Goal: Task Accomplishment & Management: Use online tool/utility

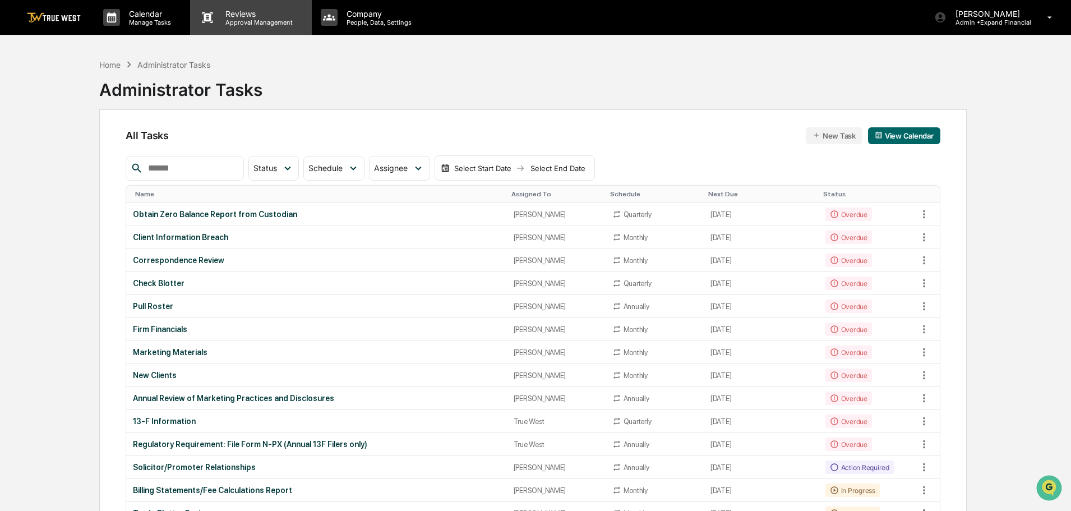
click at [245, 21] on p "Approval Management" at bounding box center [257, 23] width 82 height 8
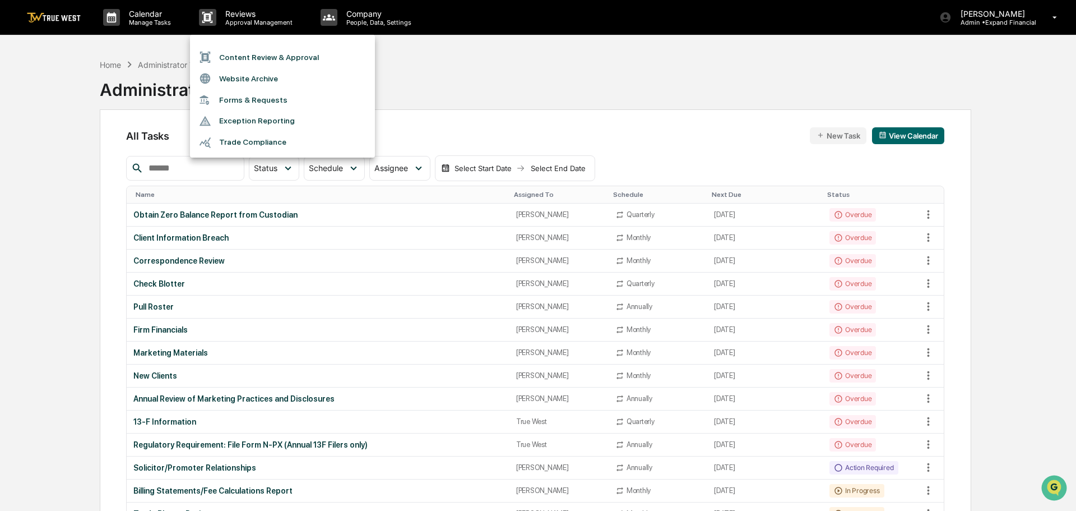
click at [233, 58] on li "Content Review & Approval" at bounding box center [282, 57] width 185 height 21
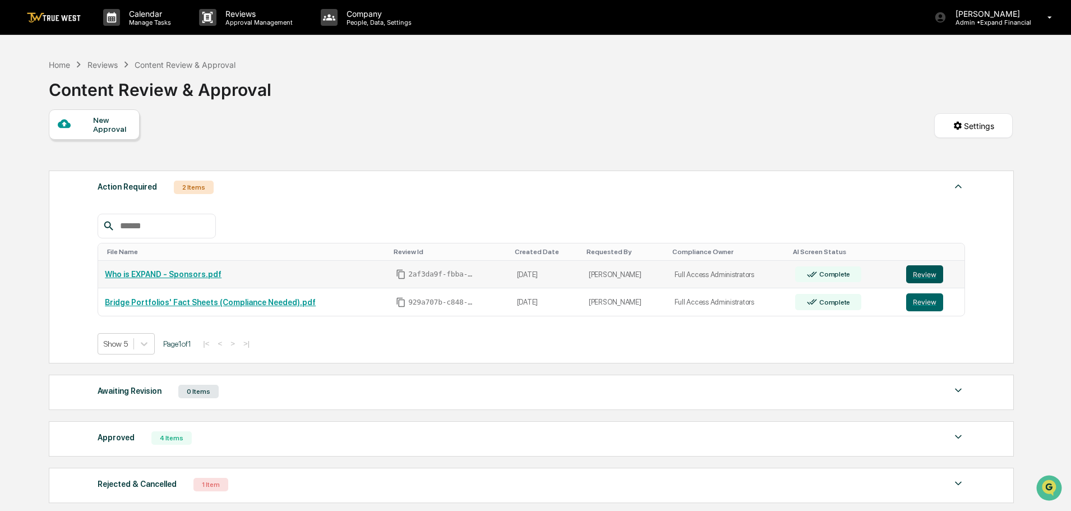
click at [921, 276] on button "Review" at bounding box center [924, 274] width 37 height 18
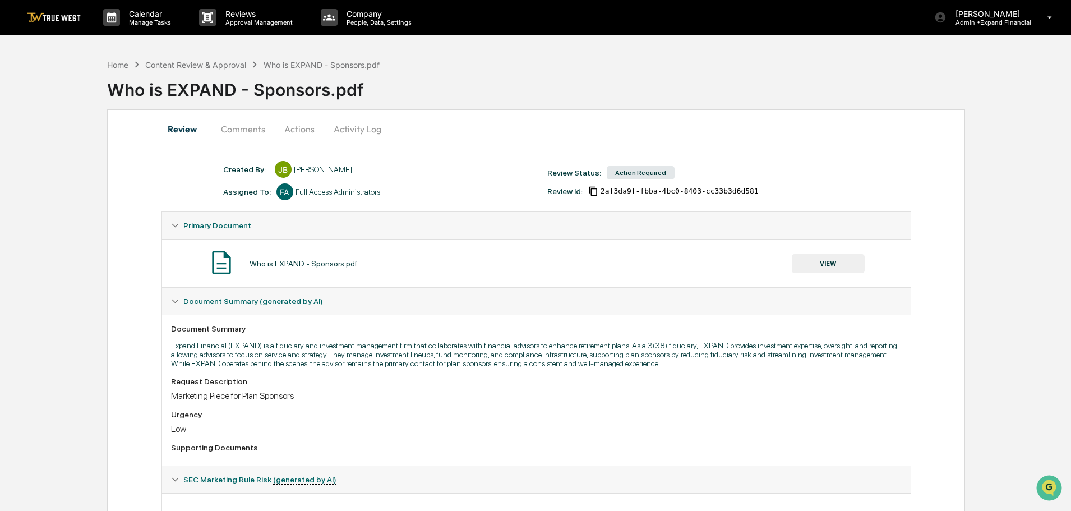
click at [341, 129] on button "Activity Log" at bounding box center [358, 128] width 66 height 27
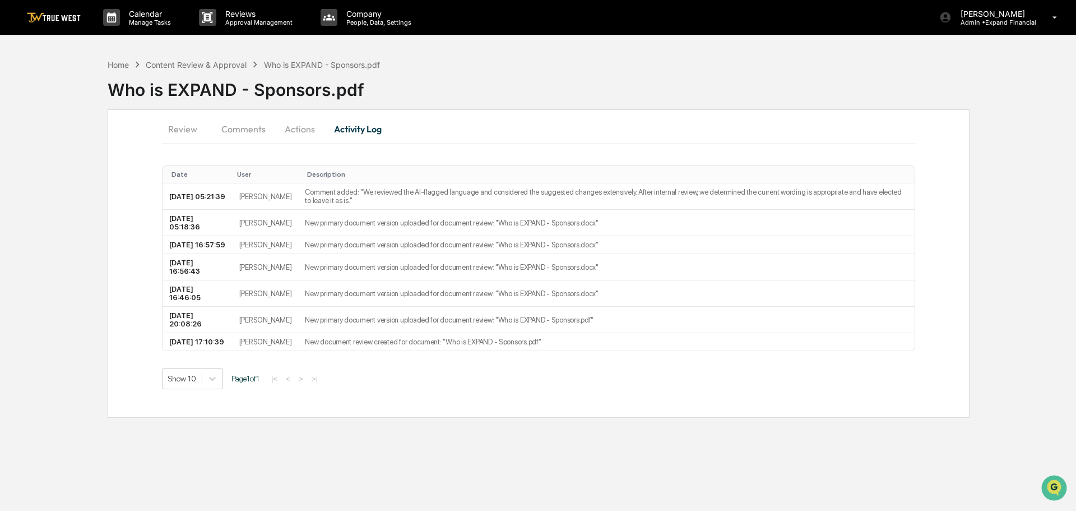
click at [185, 129] on button "Review" at bounding box center [187, 128] width 50 height 27
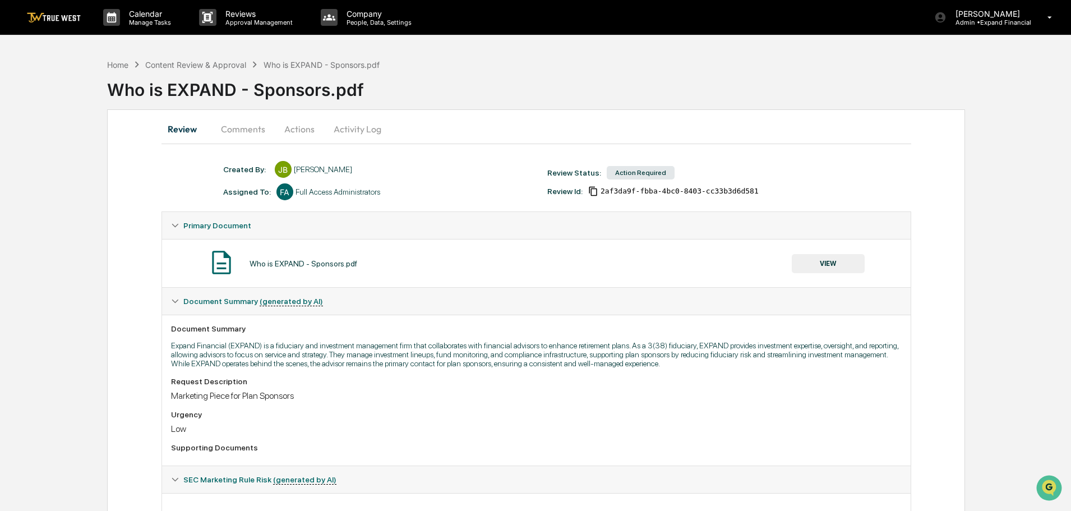
click at [291, 132] on button "Actions" at bounding box center [299, 128] width 50 height 27
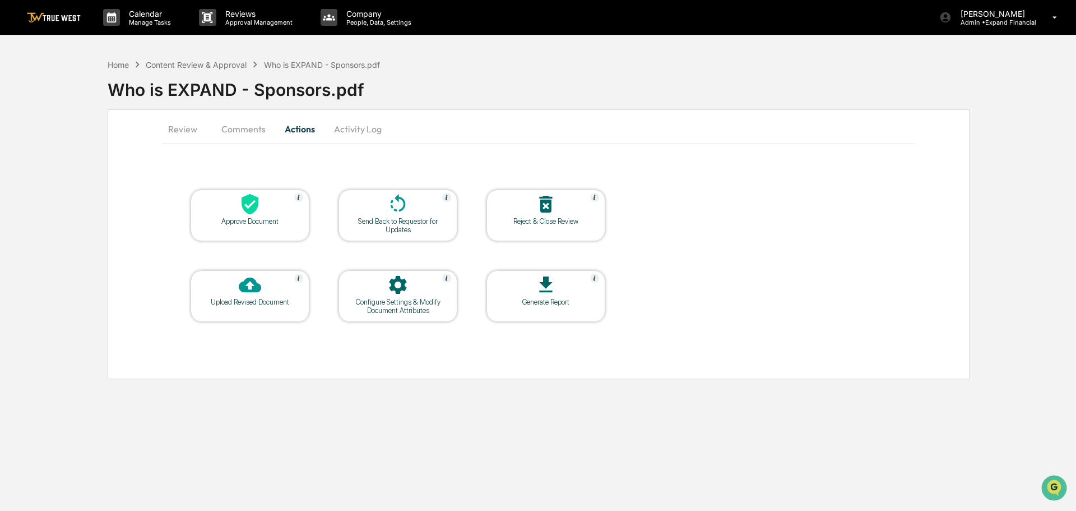
click at [245, 284] on icon at bounding box center [250, 285] width 22 height 15
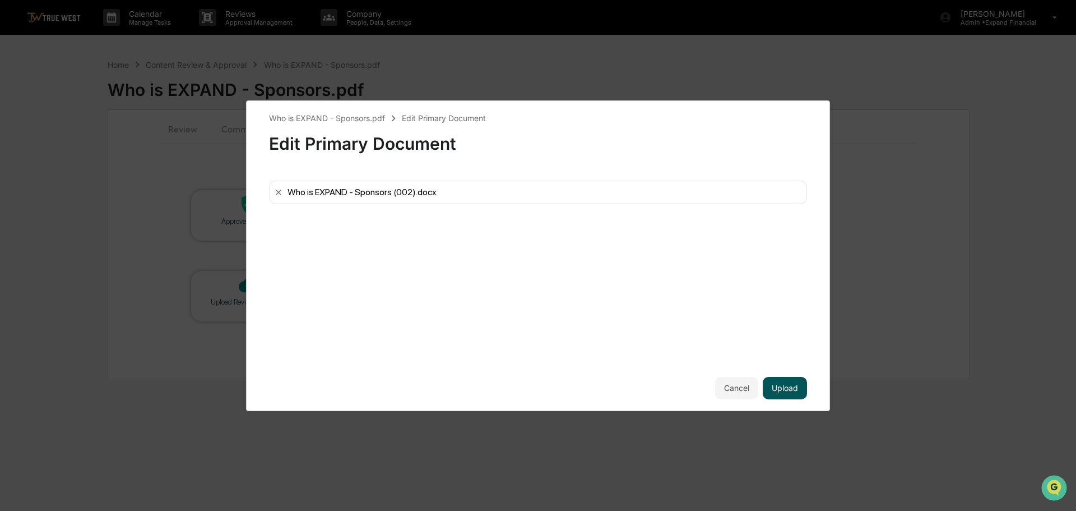
click at [784, 382] on button "Upload" at bounding box center [785, 388] width 44 height 22
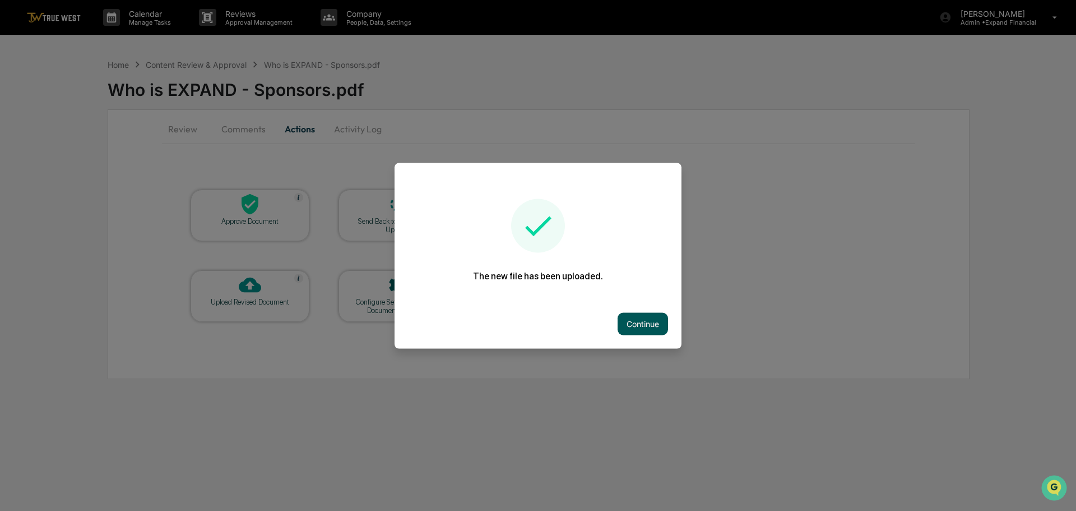
click at [626, 321] on button "Continue" at bounding box center [643, 323] width 50 height 22
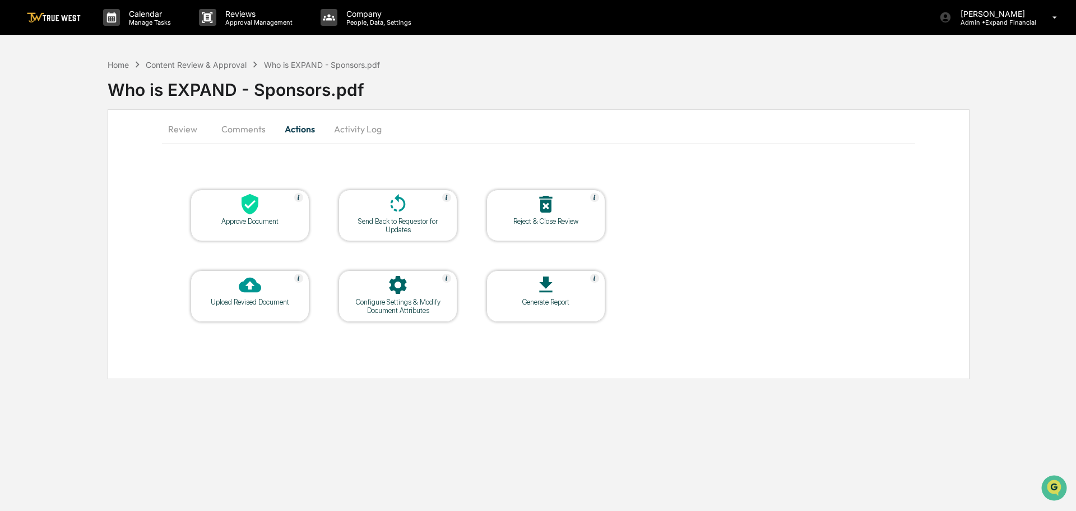
click at [247, 132] on button "Comments" at bounding box center [243, 128] width 62 height 27
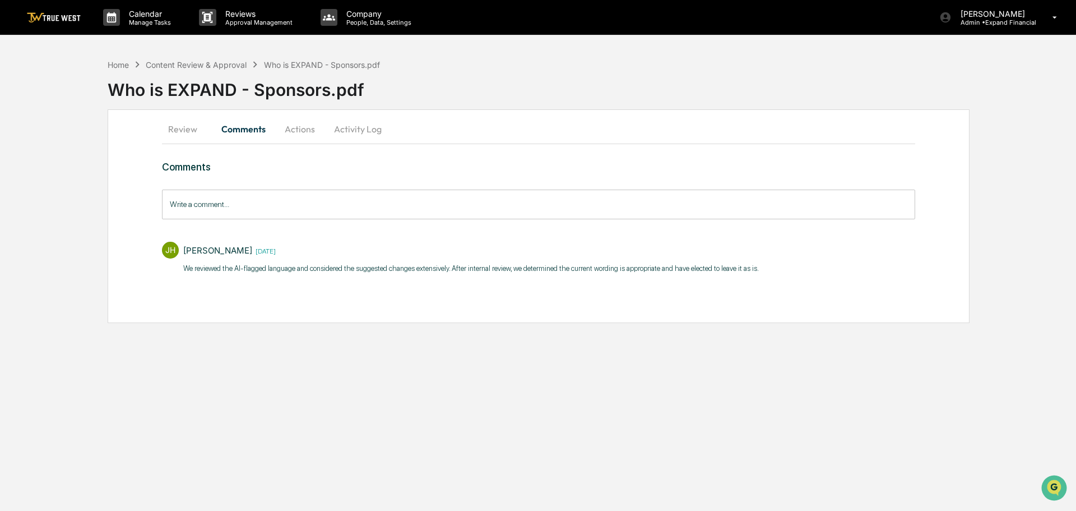
click at [181, 132] on button "Review" at bounding box center [187, 128] width 50 height 27
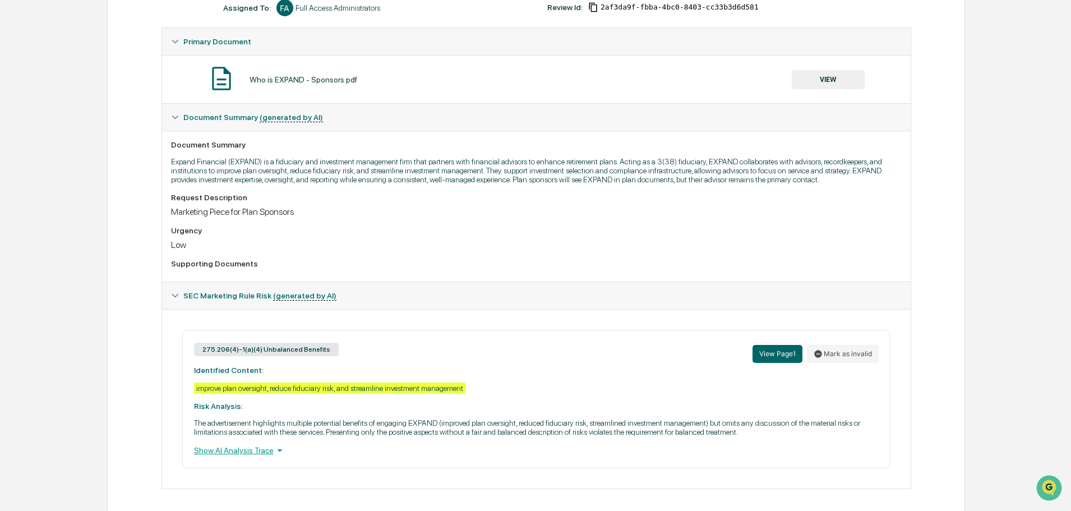
scroll to position [191, 0]
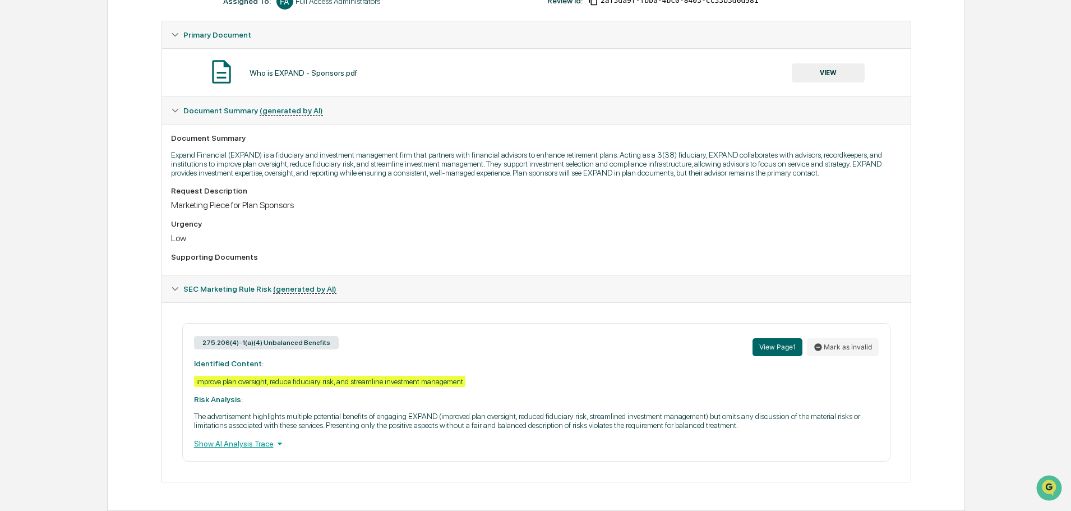
click at [244, 445] on div "Show AI Analysis Trace" at bounding box center [536, 443] width 685 height 12
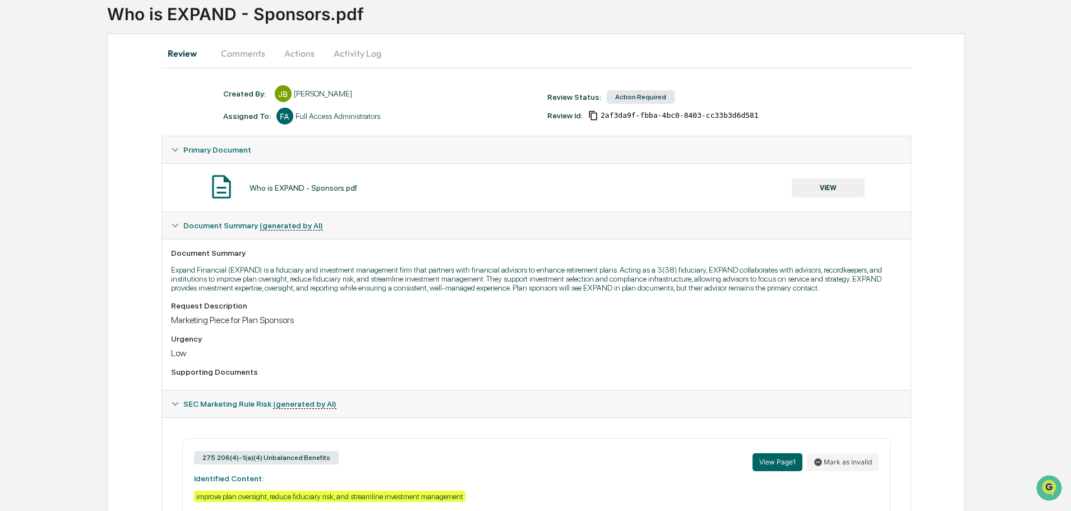
scroll to position [136, 0]
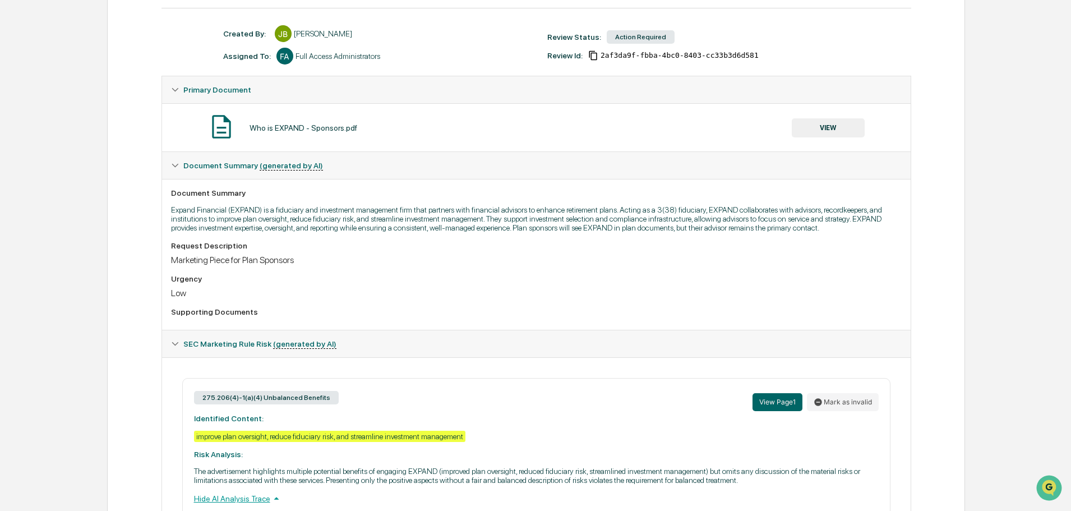
click at [837, 124] on button "VIEW" at bounding box center [828, 127] width 73 height 19
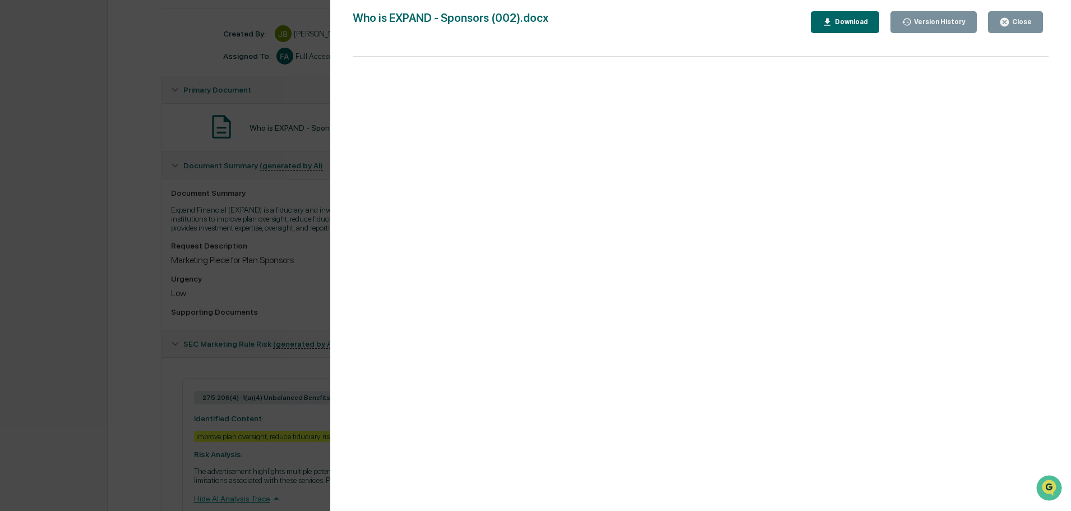
click at [1014, 23] on div "Close" at bounding box center [1021, 22] width 22 height 8
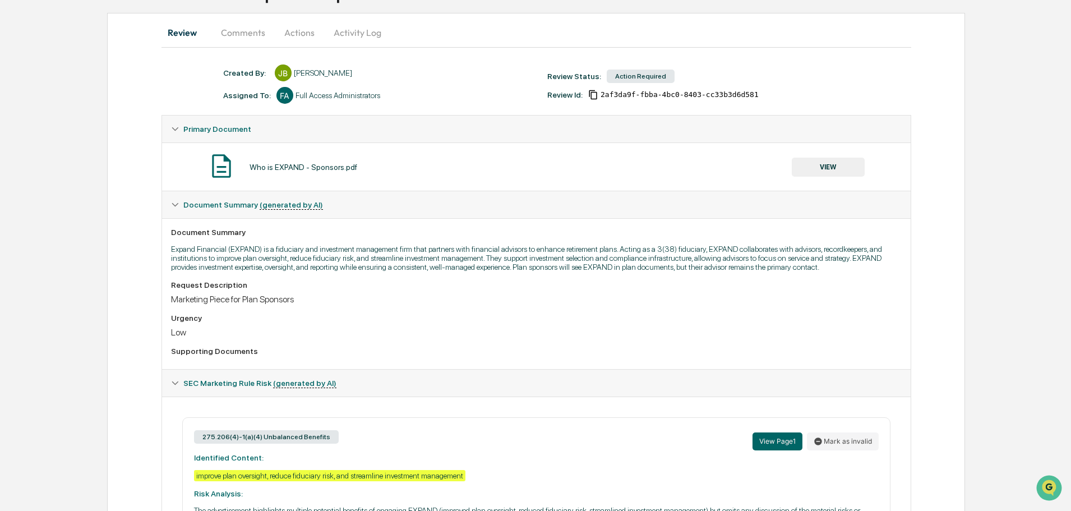
scroll to position [0, 0]
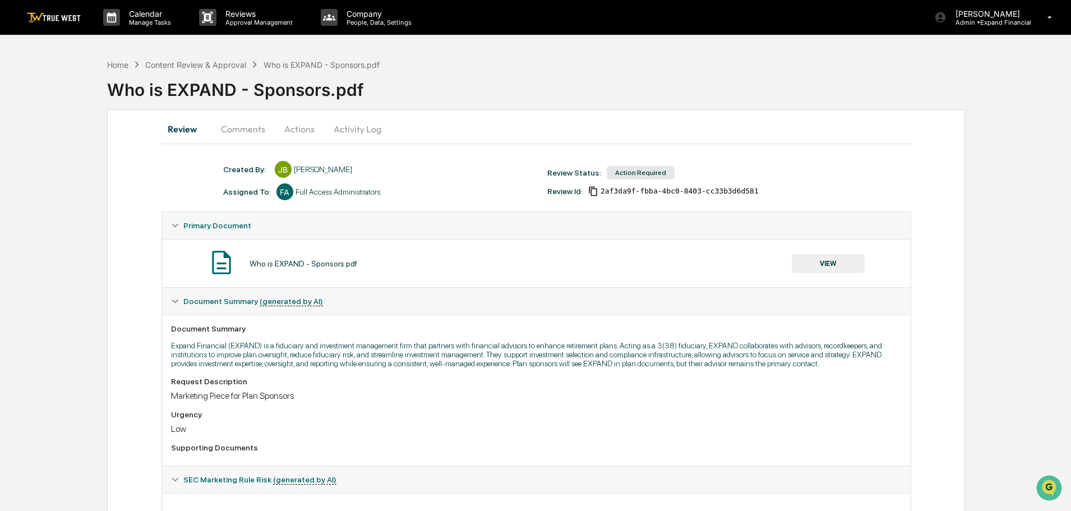
click at [348, 128] on button "Activity Log" at bounding box center [358, 128] width 66 height 27
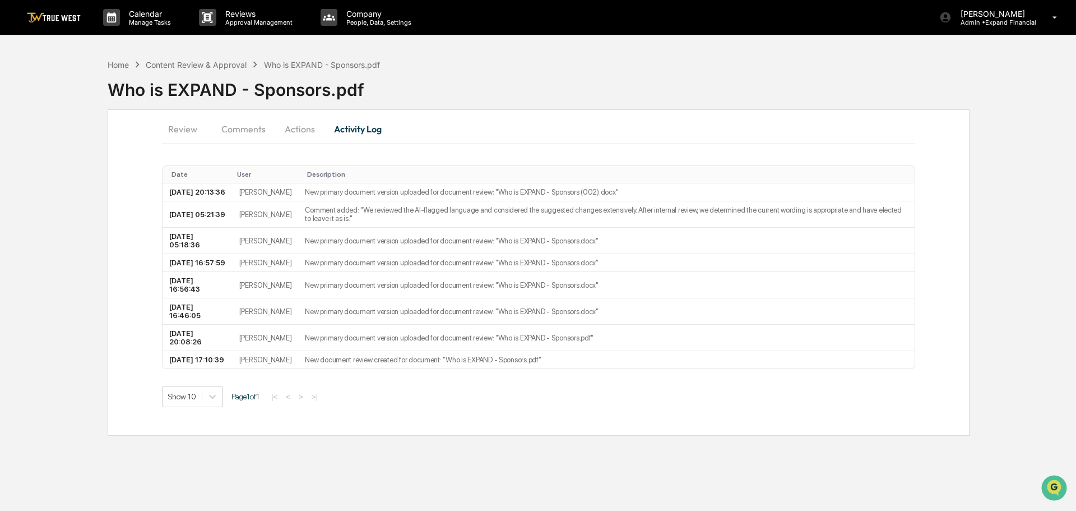
click at [193, 132] on button "Review" at bounding box center [187, 128] width 50 height 27
